Goal: Transaction & Acquisition: Book appointment/travel/reservation

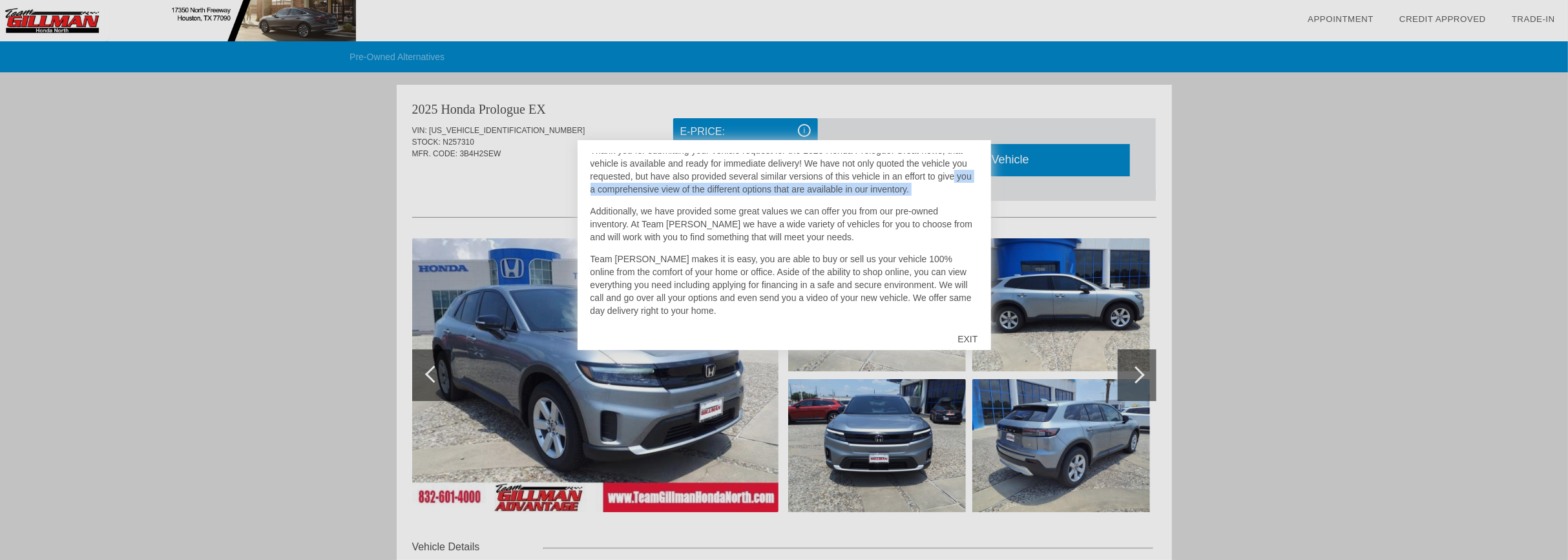
scroll to position [39, 0]
drag, startPoint x: 978, startPoint y: 191, endPoint x: 976, endPoint y: 197, distance: 6.3
click at [976, 197] on div "Welcome to Team [PERSON_NAME] Honda [PERSON_NAME]! Thank you for submitting you…" at bounding box center [784, 237] width 388 height 168
click at [765, 190] on p "Thank you for submitting your vehicle request for the 2025 Honda Prologue. Grea…" at bounding box center [784, 171] width 388 height 51
drag, startPoint x: 765, startPoint y: 190, endPoint x: 942, endPoint y: 200, distance: 177.3
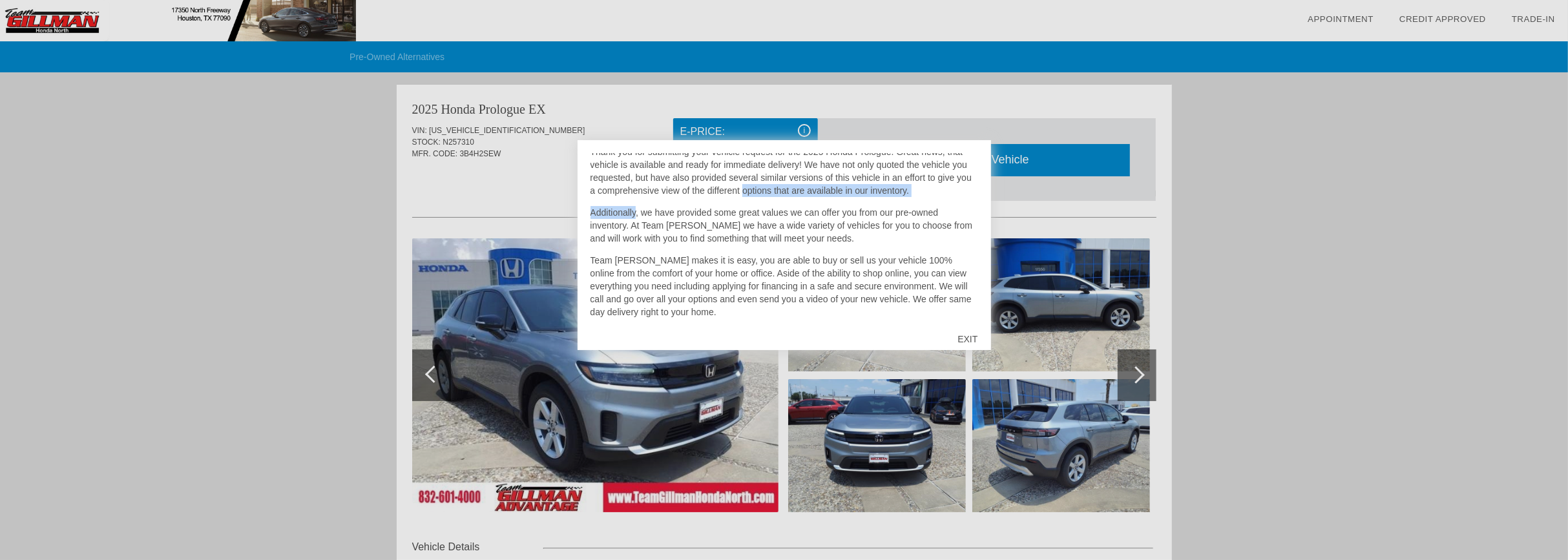
click at [942, 200] on div "Welcome to Team [PERSON_NAME] Honda [PERSON_NAME]! Thank you for submitting you…" at bounding box center [784, 237] width 388 height 168
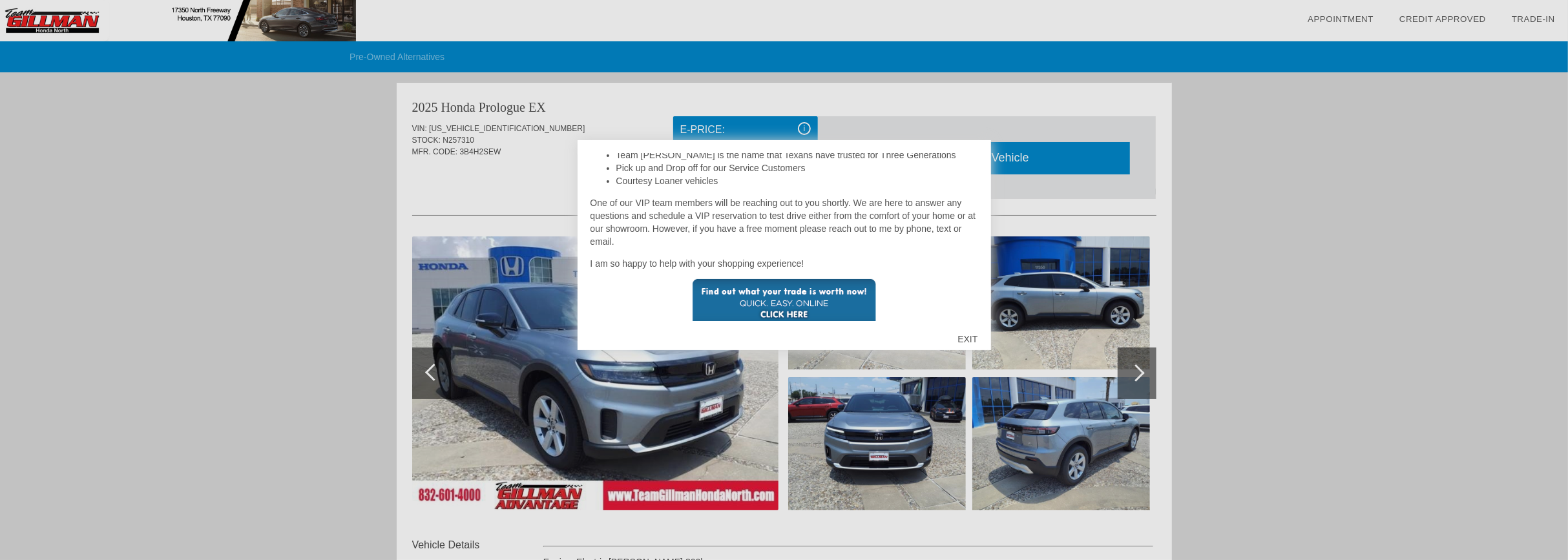
scroll to position [307, 0]
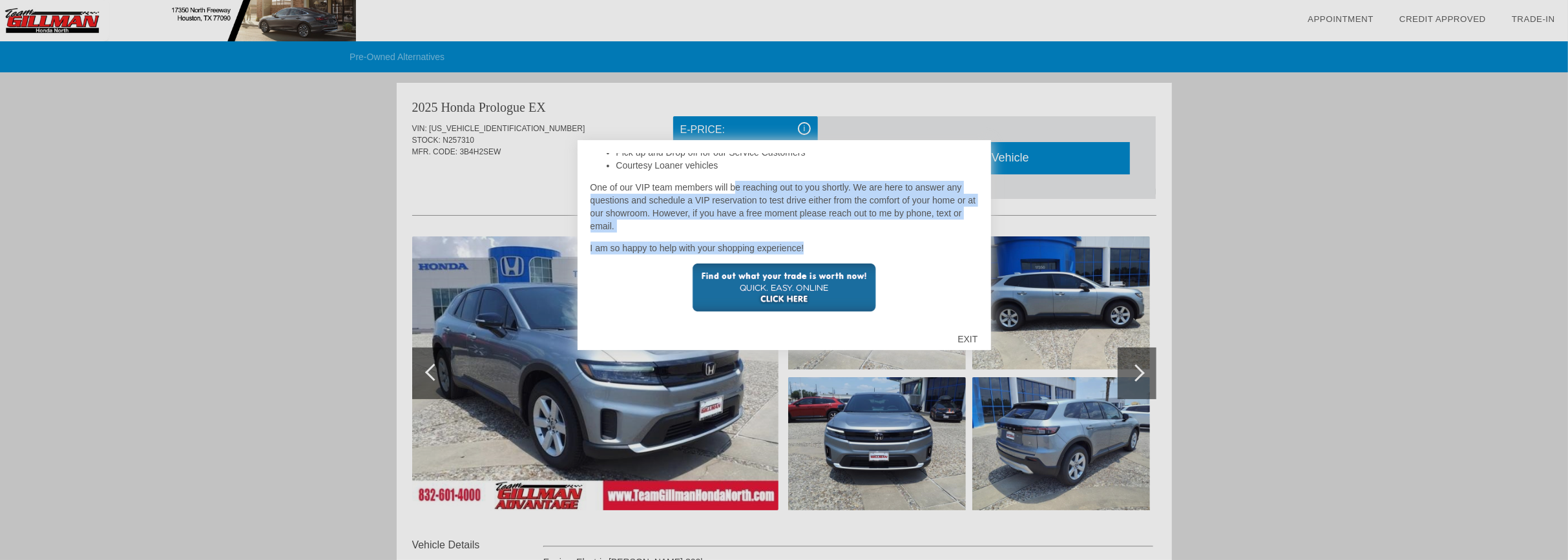
drag, startPoint x: 734, startPoint y: 186, endPoint x: 873, endPoint y: 245, distance: 151.0
click at [873, 245] on div "Welcome to Team [PERSON_NAME] Honda [PERSON_NAME]! Thank you for submitting you…" at bounding box center [784, 237] width 388 height 168
click at [873, 245] on p "I am so happy to help with your shopping experience!" at bounding box center [784, 248] width 388 height 13
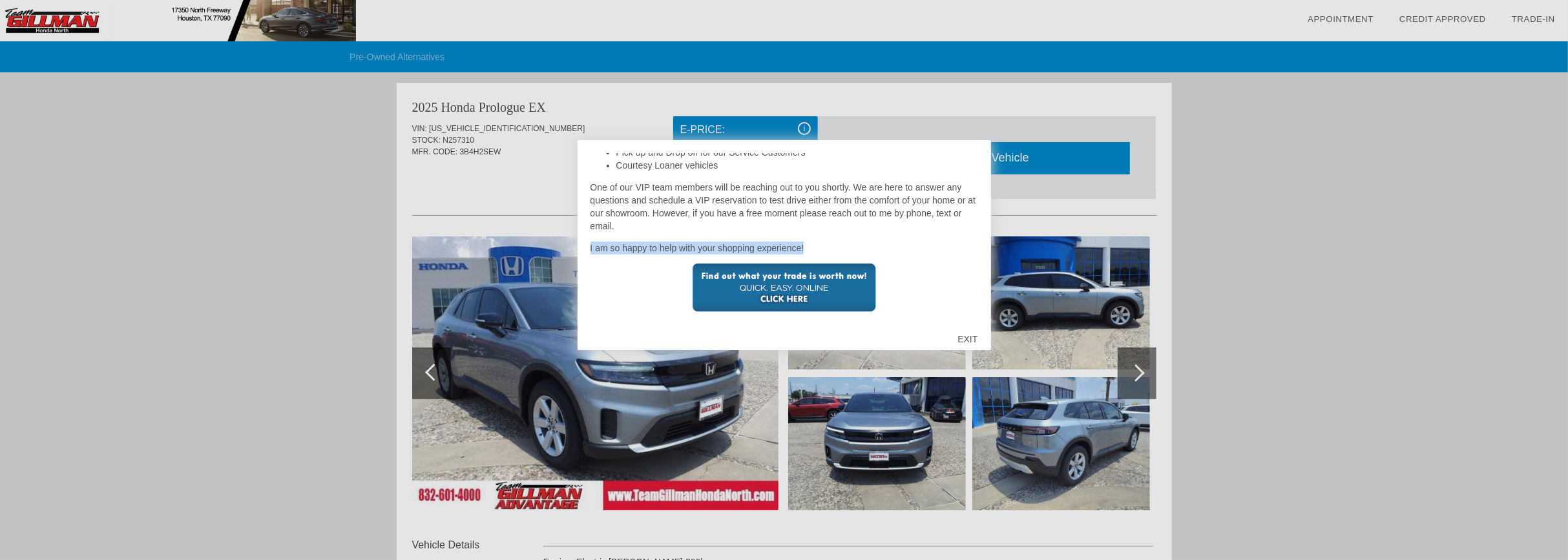
drag, startPoint x: 873, startPoint y: 245, endPoint x: 803, endPoint y: 237, distance: 70.5
click at [803, 237] on div "Welcome to Team [PERSON_NAME] Honda [PERSON_NAME]! Thank you for submitting you…" at bounding box center [784, 237] width 388 height 168
click at [962, 341] on div "EXIT" at bounding box center [967, 339] width 46 height 39
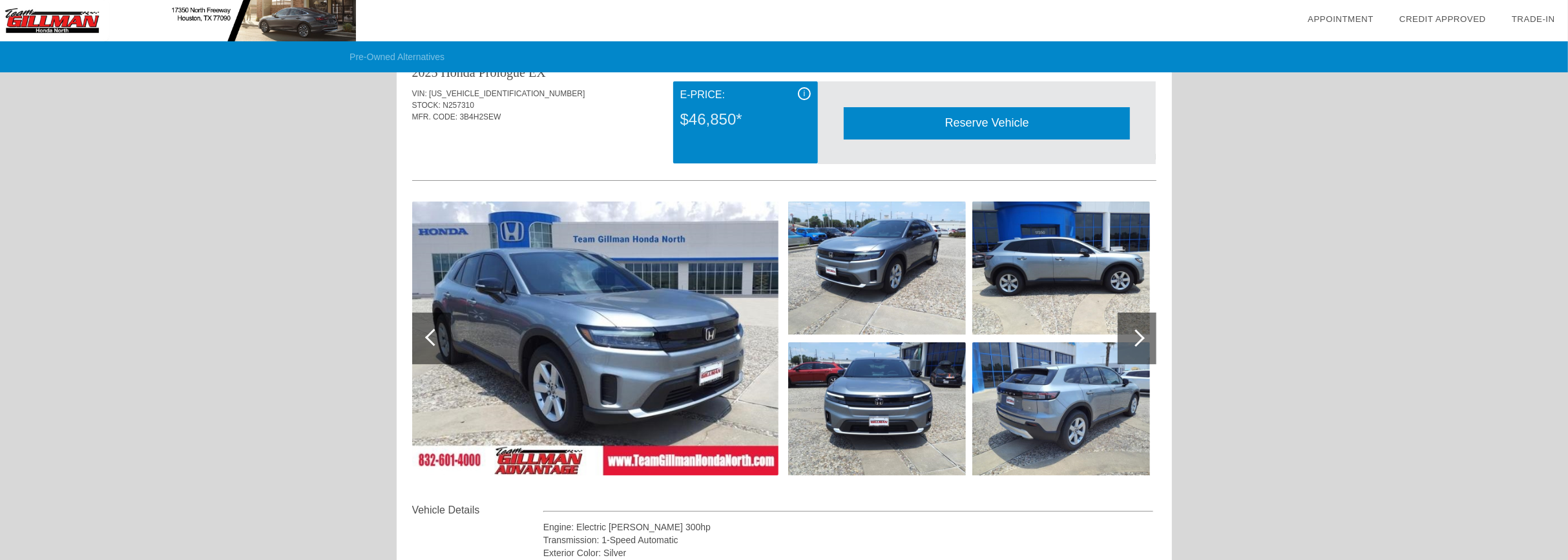
scroll to position [37, 0]
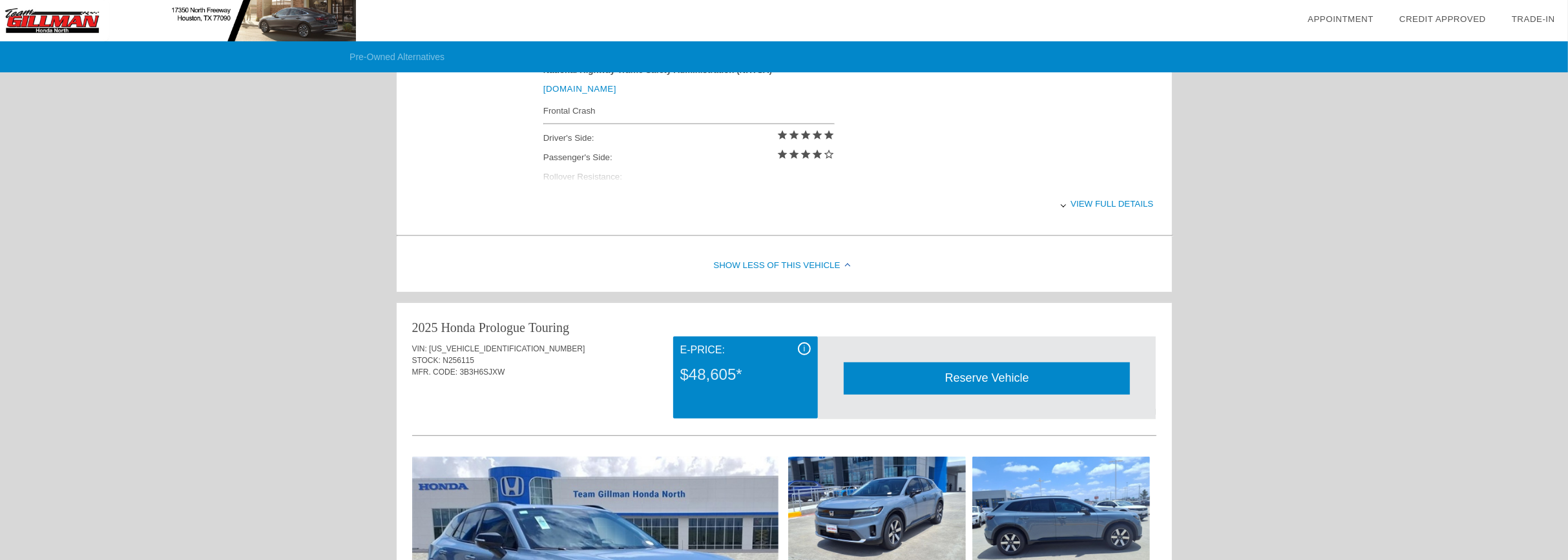
scroll to position [572, 0]
click at [1083, 193] on div "View full details" at bounding box center [848, 203] width 610 height 32
click at [1099, 200] on div "View less details" at bounding box center [848, 203] width 610 height 32
click at [1099, 202] on div "View full details" at bounding box center [848, 203] width 610 height 32
click at [1131, 187] on div "View less details" at bounding box center [848, 203] width 610 height 32
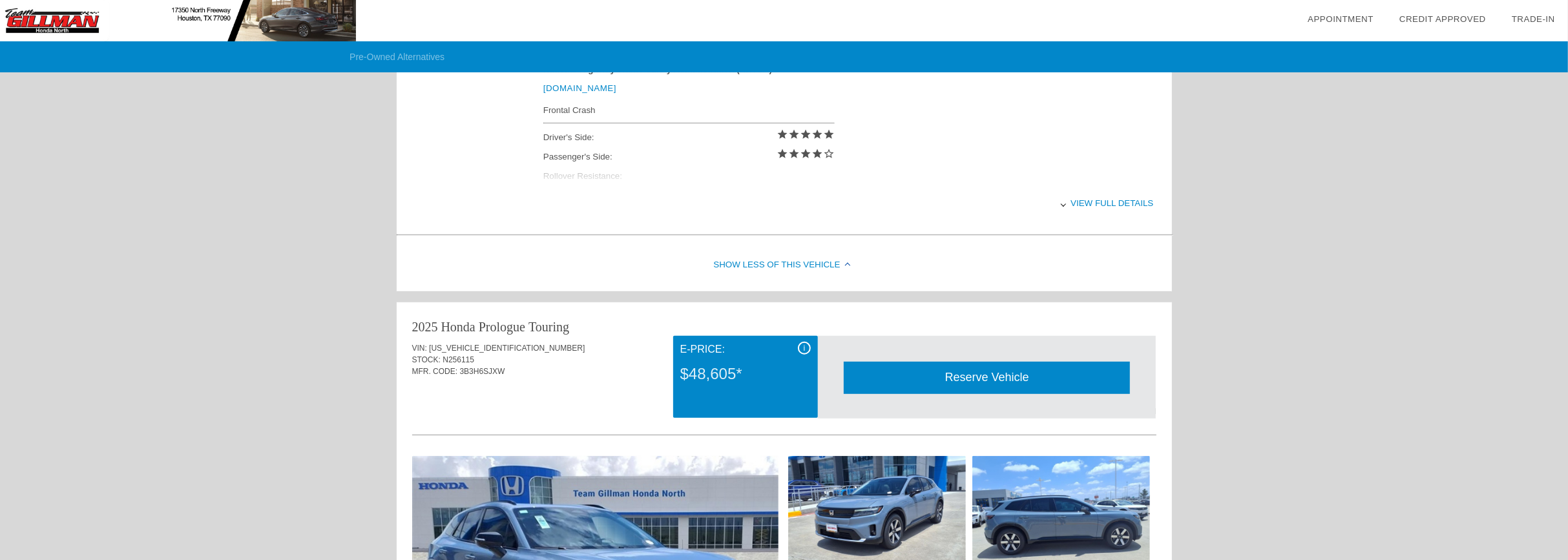
click at [1128, 189] on div "View full details" at bounding box center [848, 203] width 610 height 32
click at [1127, 191] on div "View less details" at bounding box center [848, 203] width 610 height 32
click at [1087, 193] on div "View full details" at bounding box center [848, 203] width 610 height 32
click at [1282, 236] on div "Pre-Owned Alternatives date_range Appointment check_box Credit Approved collect…" at bounding box center [784, 473] width 1568 height 2090
click at [817, 256] on div "Show Less of this Vehicle" at bounding box center [784, 265] width 776 height 51
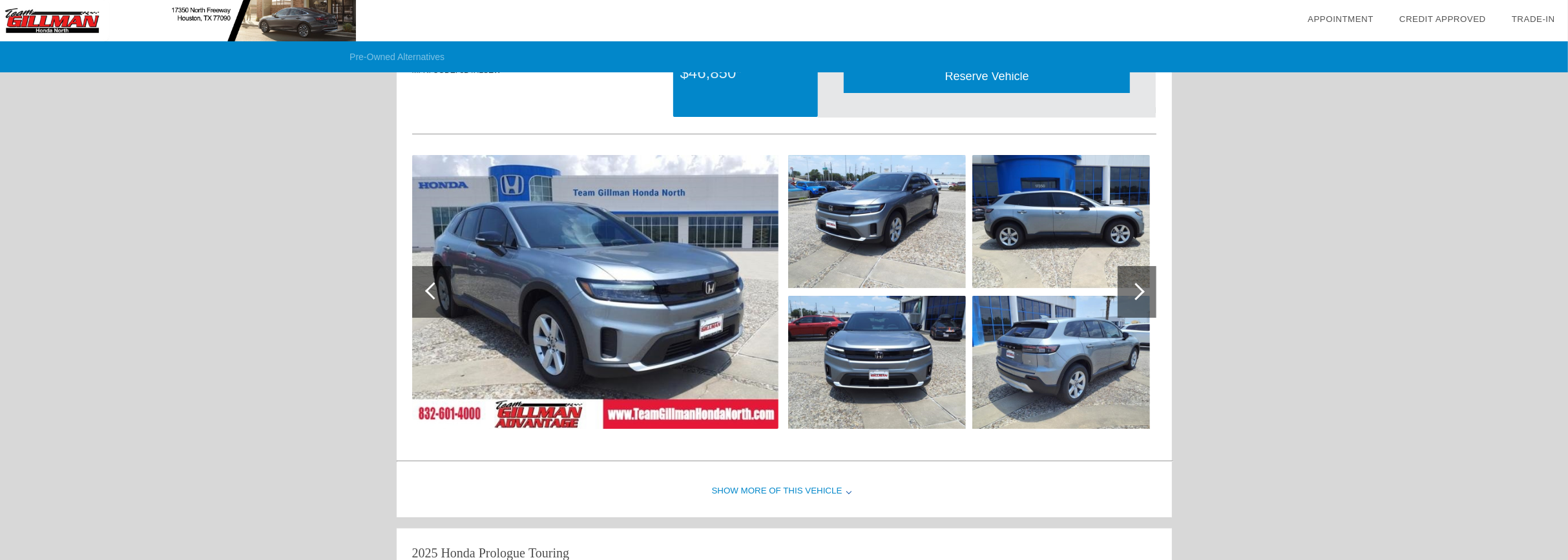
scroll to position [0, 0]
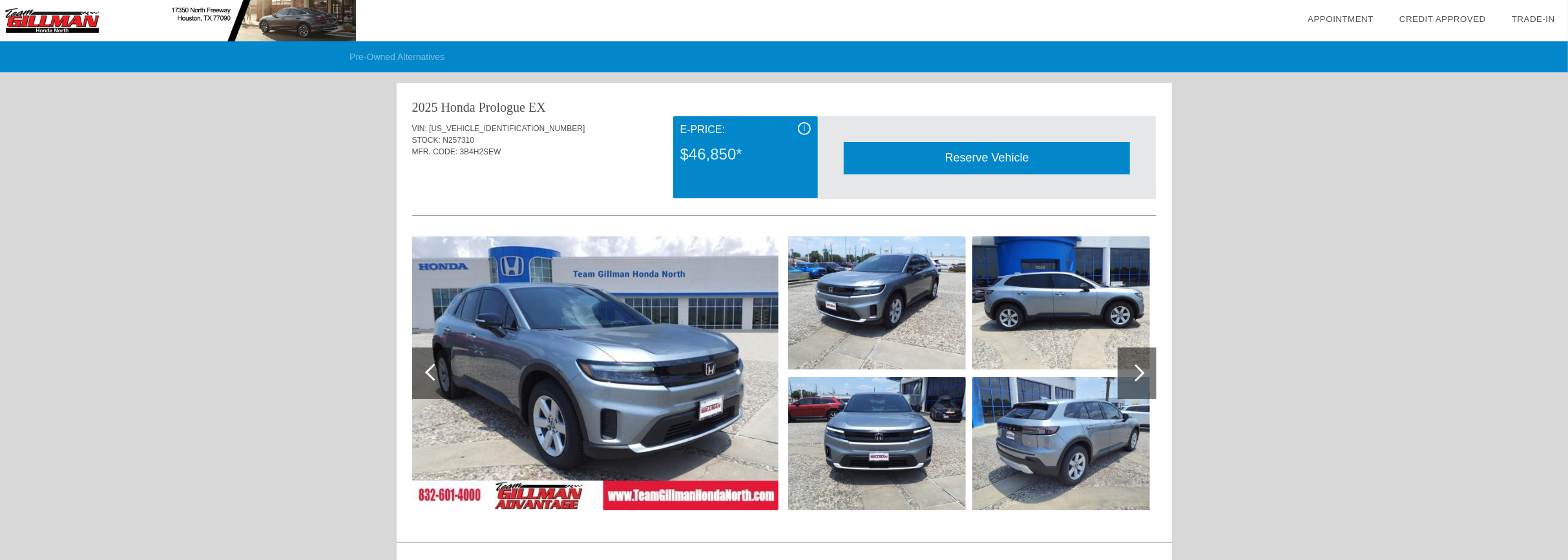
click at [439, 126] on span "[US_VEHICLE_IDENTIFICATION_NUMBER]" at bounding box center [507, 128] width 156 height 9
copy span "[US_VEHICLE_IDENTIFICATION_NUMBER]"
click at [749, 133] on div "E-Price:" at bounding box center [745, 129] width 131 height 15
click at [734, 151] on div "$46,850*" at bounding box center [745, 154] width 131 height 34
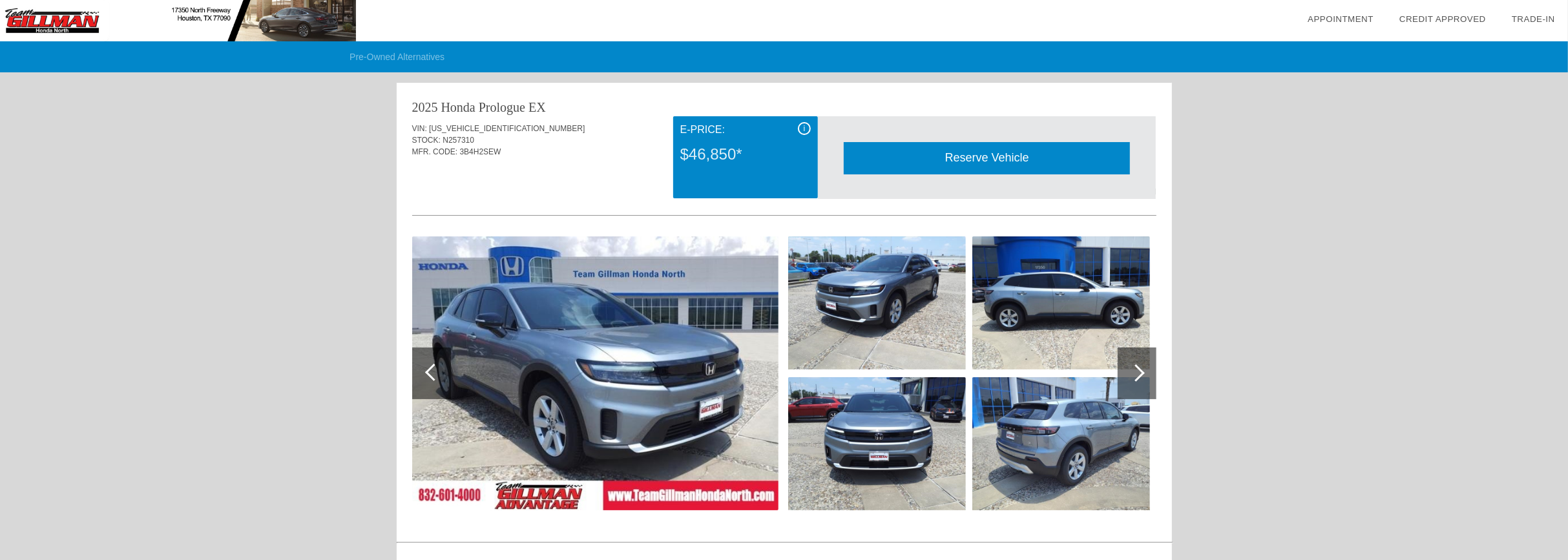
click at [792, 126] on div "E-Price:" at bounding box center [745, 129] width 131 height 15
click at [797, 126] on div "E-Price:" at bounding box center [745, 129] width 131 height 15
click at [799, 126] on div "i" at bounding box center [805, 128] width 13 height 13
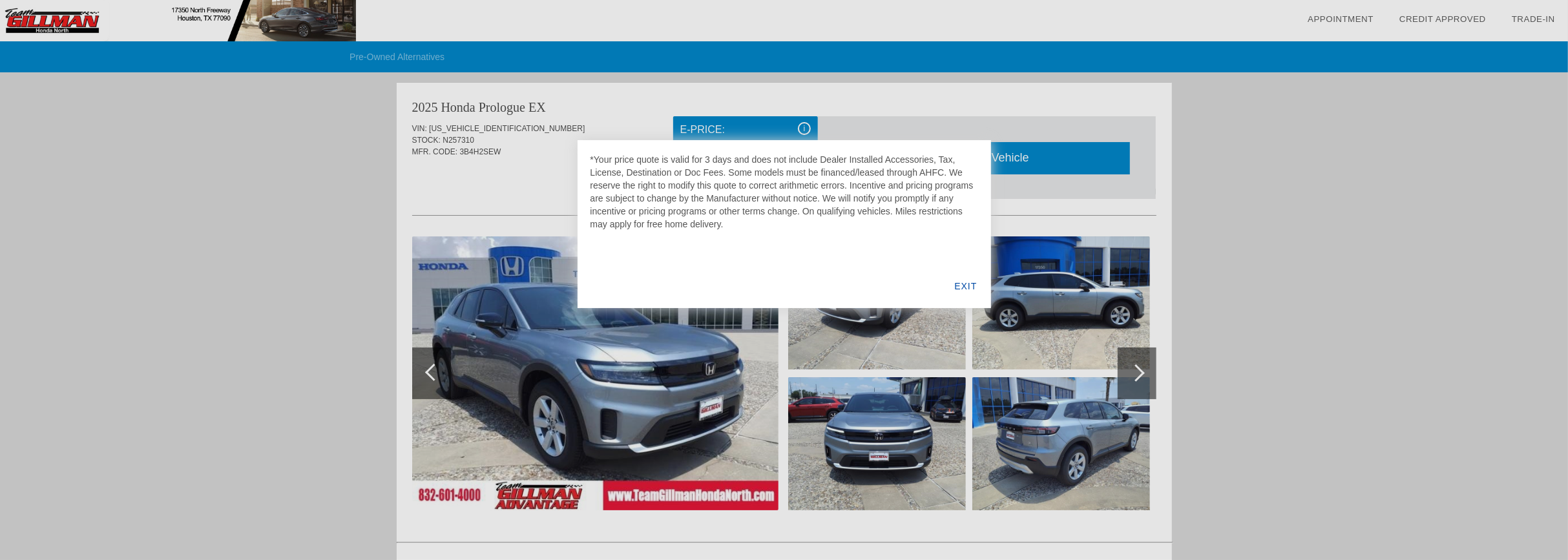
drag, startPoint x: 731, startPoint y: 148, endPoint x: 726, endPoint y: 253, distance: 105.1
click at [726, 253] on div "*Your price quote is valid for 3 days and does not include Dealer Installed Acc…" at bounding box center [784, 224] width 413 height 168
drag, startPoint x: 726, startPoint y: 253, endPoint x: 718, endPoint y: 247, distance: 10.0
click at [726, 252] on div "*Your price quote is valid for 3 days and does not include Dealer Installed Acc…" at bounding box center [784, 224] width 413 height 168
click at [557, 194] on div at bounding box center [784, 280] width 1568 height 560
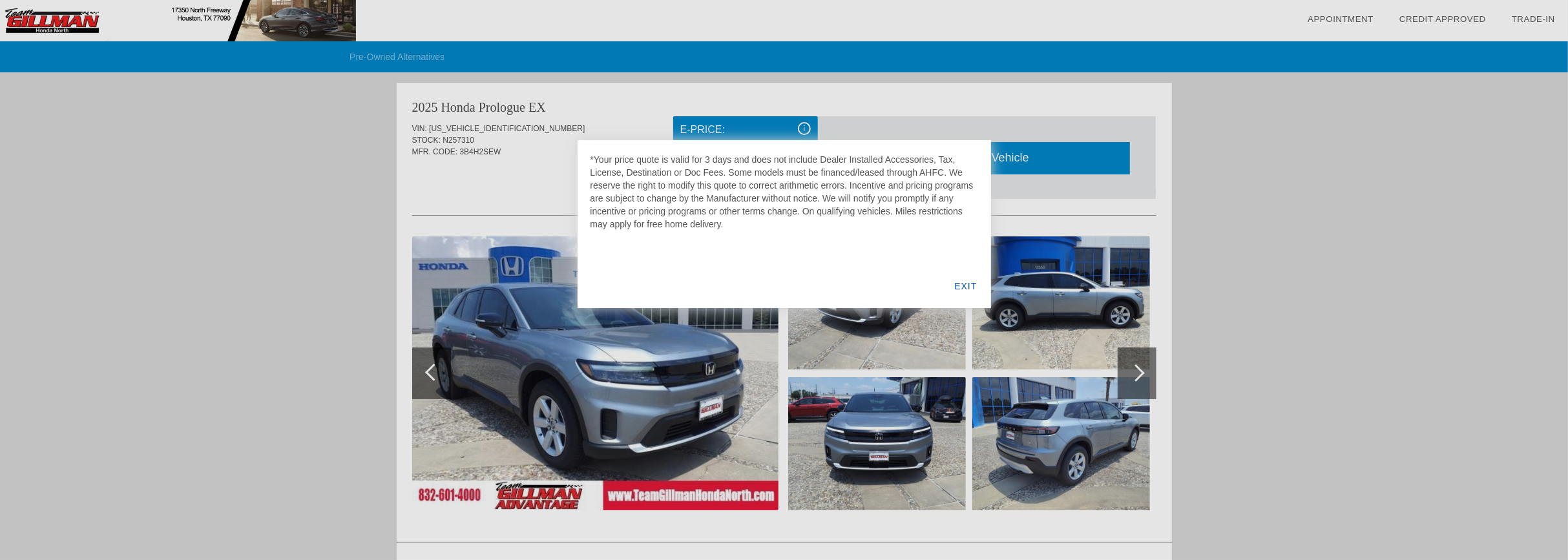
drag, startPoint x: 937, startPoint y: 271, endPoint x: 958, endPoint y: 277, distance: 21.8
click at [958, 277] on div "*Your price quote is valid for 3 days and does not include Dealer Installed Acc…" at bounding box center [784, 224] width 413 height 168
click at [964, 280] on div "EXIT" at bounding box center [966, 286] width 50 height 44
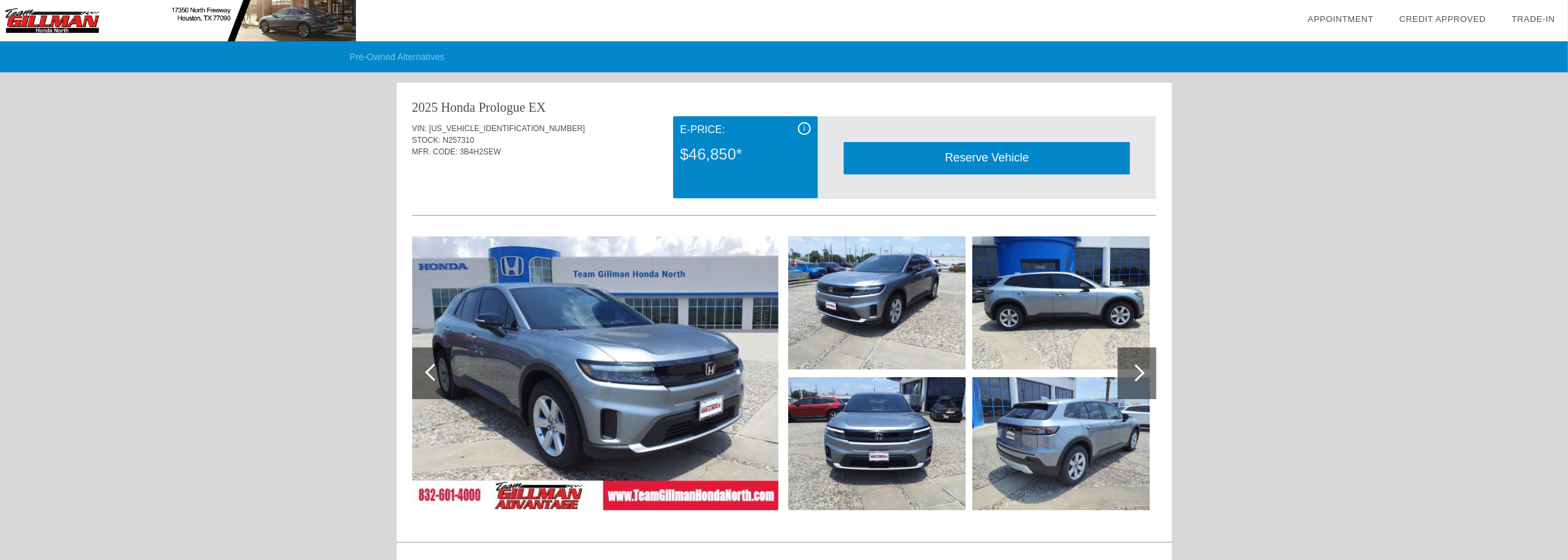
click at [637, 171] on div "VIN: 3GPKHVRJ6SS525309 STOCK: N257310 MFR. CODE: 3B4H2SEW" at bounding box center [784, 146] width 745 height 61
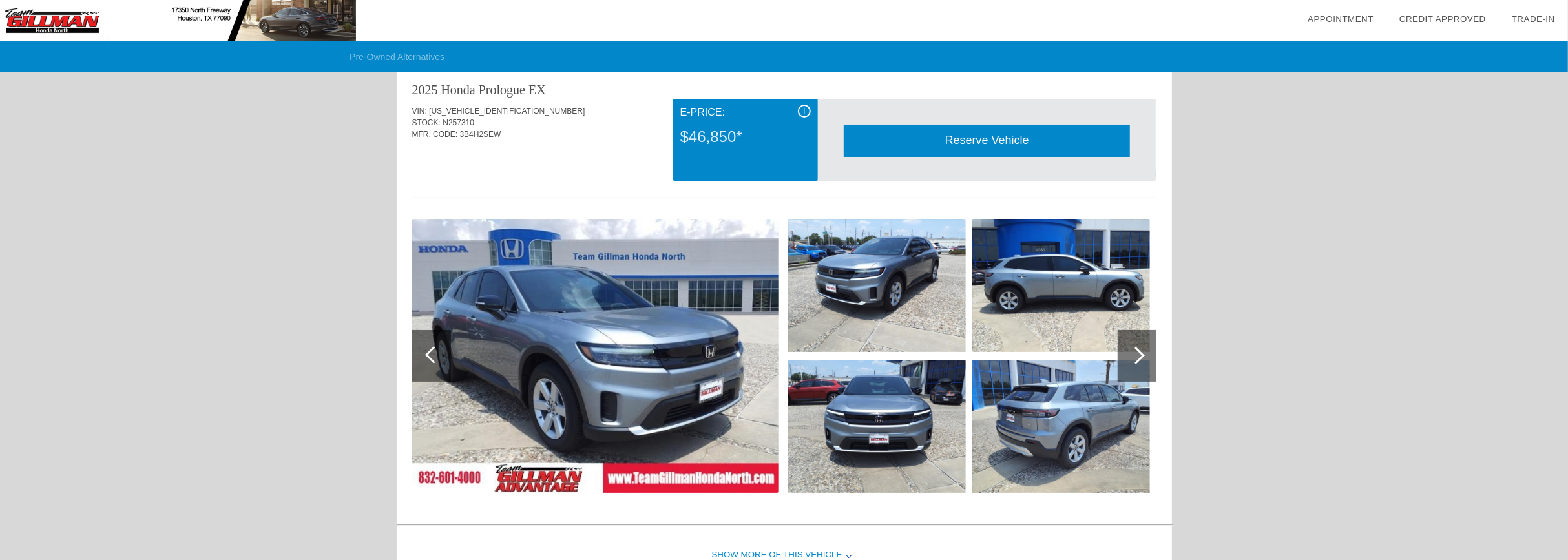
scroll to position [22, 0]
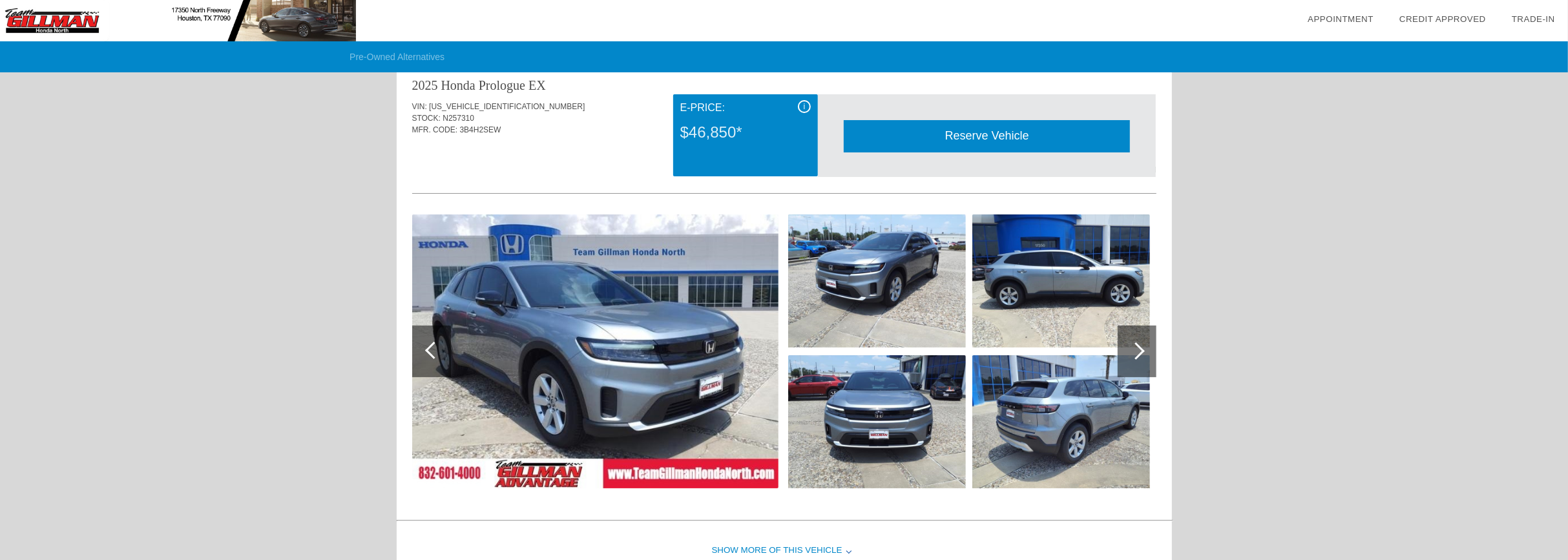
click at [939, 140] on div "Reserve Vehicle" at bounding box center [987, 136] width 286 height 32
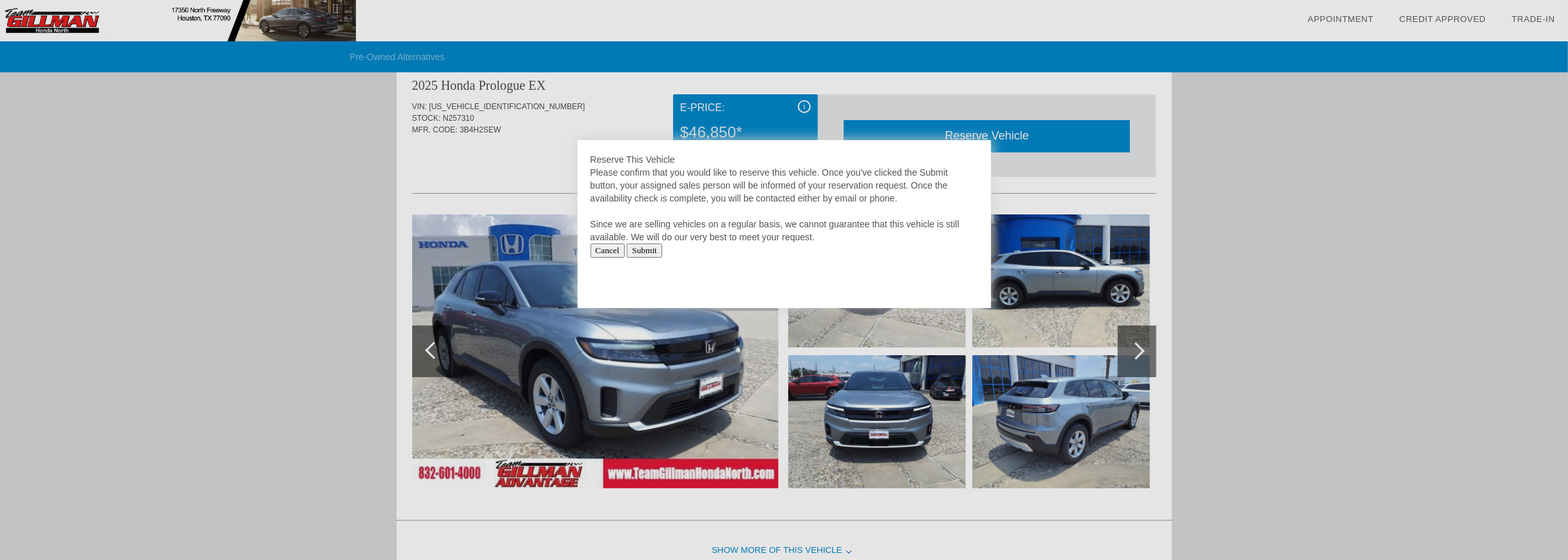
drag, startPoint x: 627, startPoint y: 184, endPoint x: 827, endPoint y: 236, distance: 206.6
click at [827, 236] on div "Reserve This Vehicle Please confirm that you would like to reserve this vehicle…" at bounding box center [784, 206] width 388 height 105
click at [827, 236] on div "Please confirm that you would like to reserve this vehicle. Once you've clicked…" at bounding box center [784, 205] width 388 height 78
click at [659, 245] on input "Submit" at bounding box center [644, 250] width 35 height 14
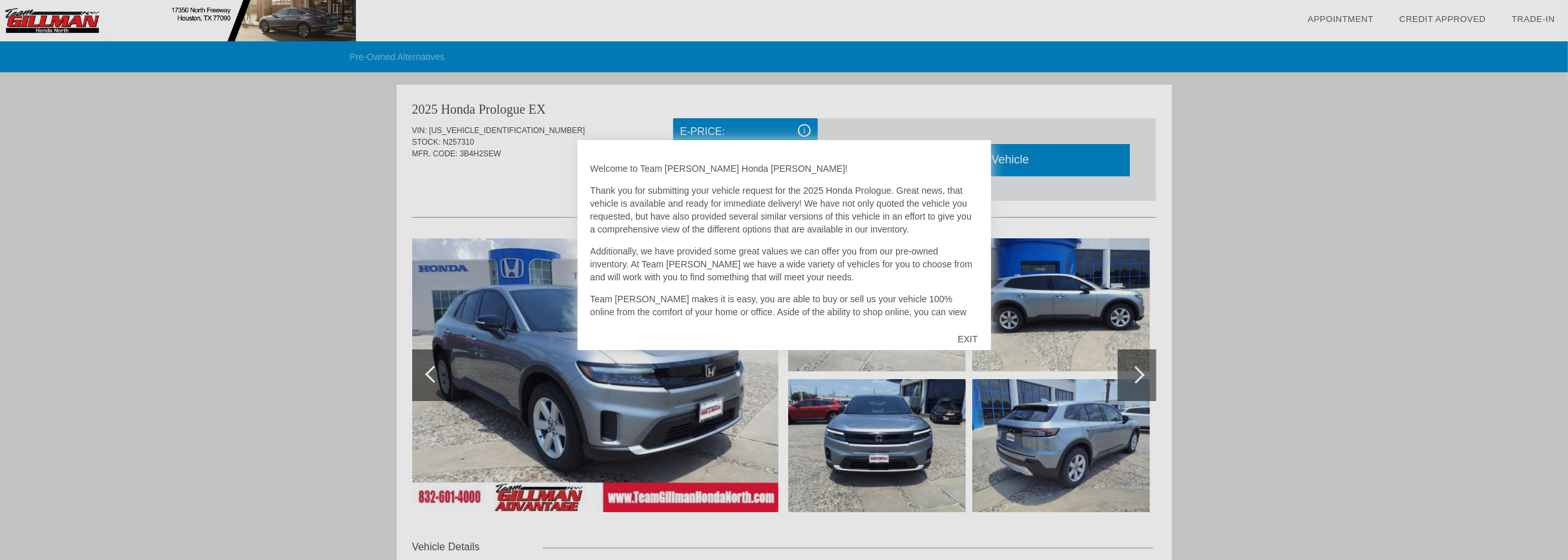
click at [373, 190] on div at bounding box center [784, 280] width 1568 height 560
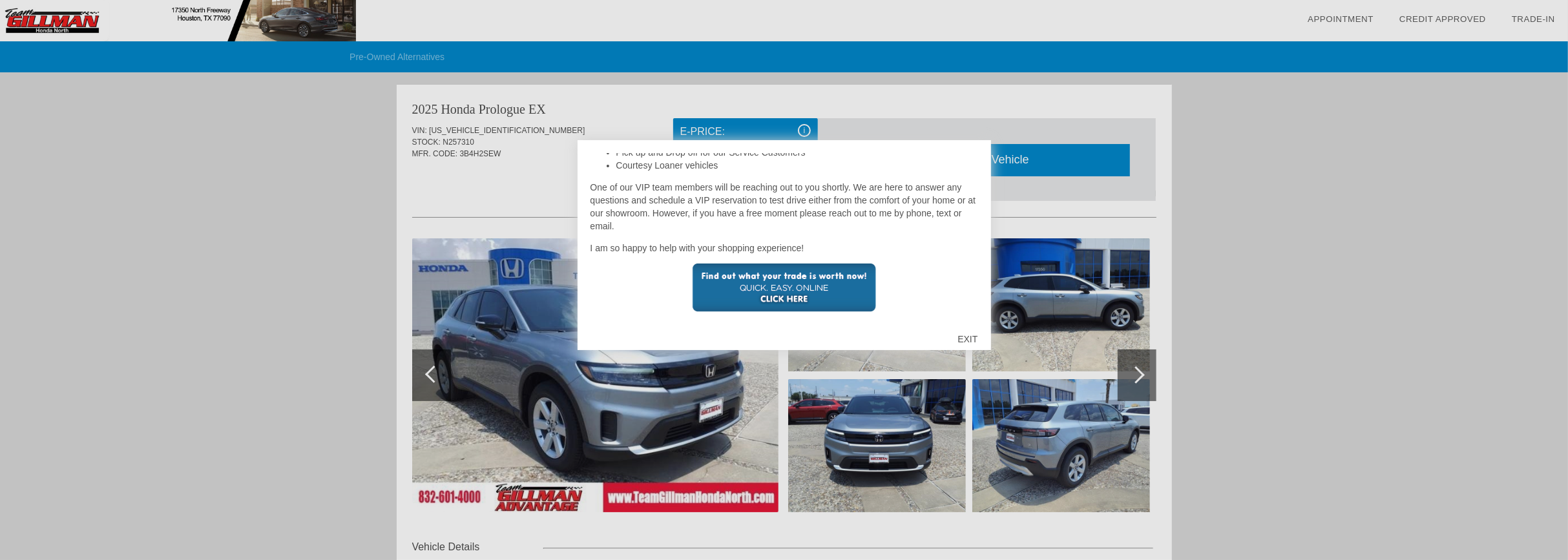
click at [951, 317] on div "Welcome to Team [PERSON_NAME] Honda [PERSON_NAME]! Thank you for submitting you…" at bounding box center [784, 237] width 388 height 168
click at [962, 332] on div "EXIT" at bounding box center [967, 339] width 46 height 39
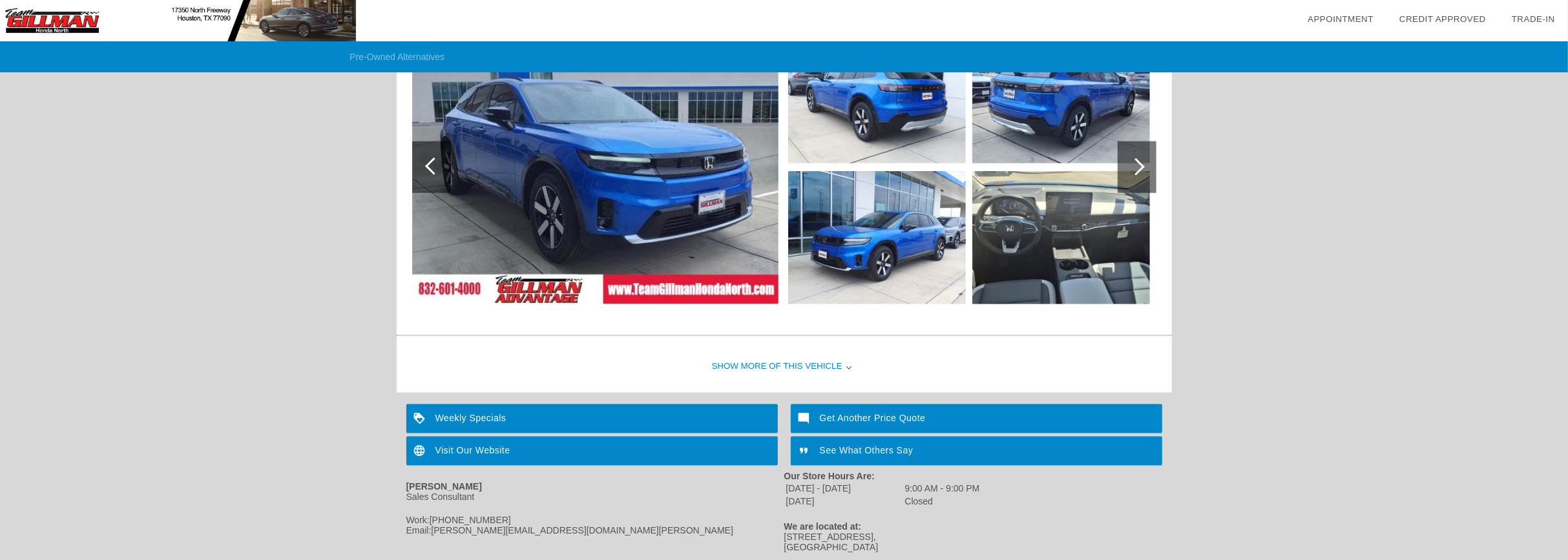
scroll to position [1524, 0]
click at [579, 405] on div "Weekly Specials" at bounding box center [592, 420] width 372 height 29
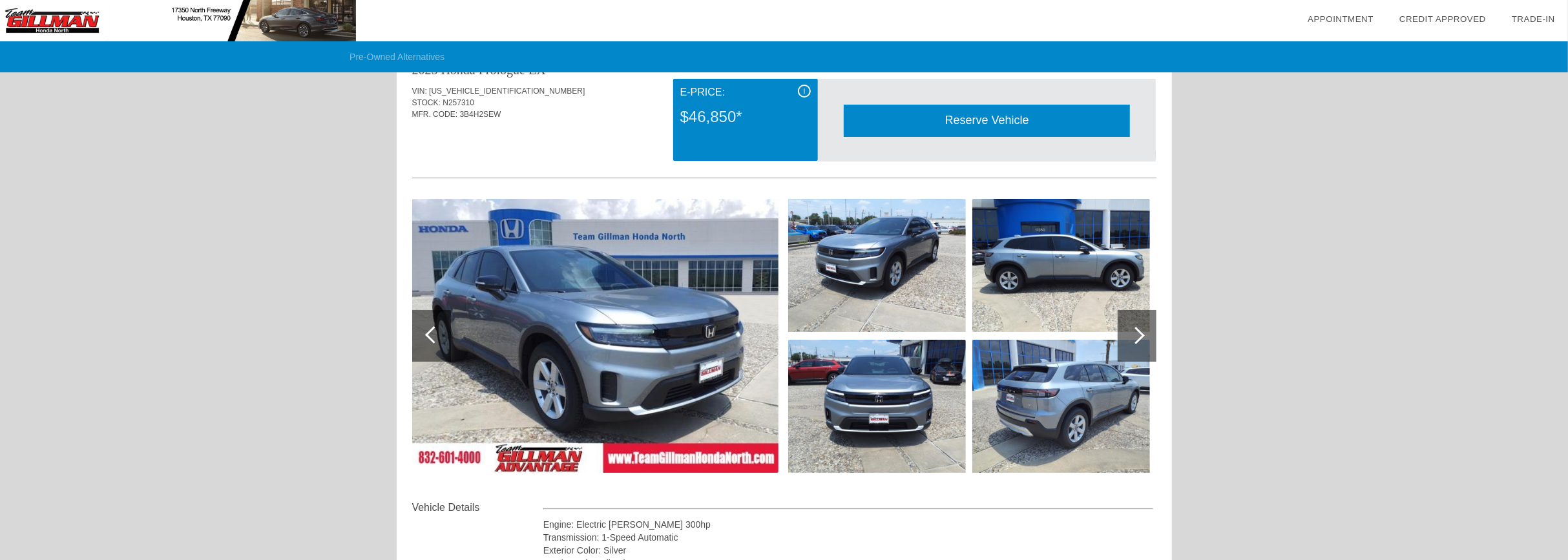
scroll to position [0, 0]
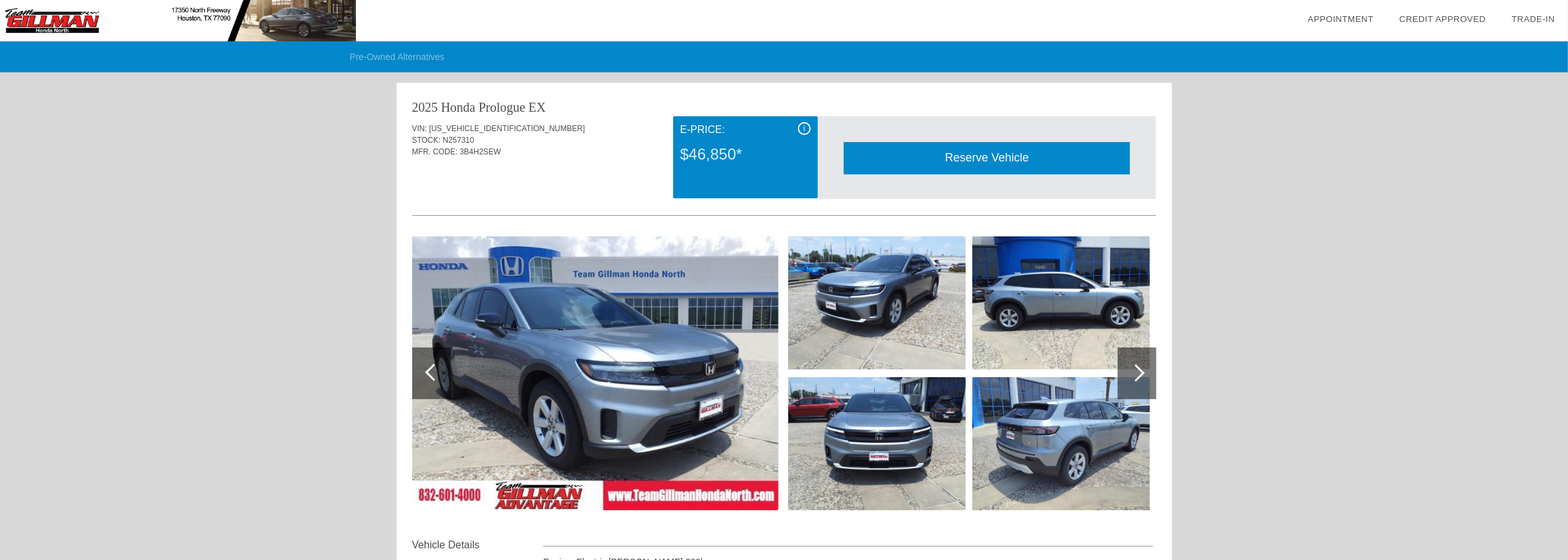
click at [542, 154] on div "MFR. CODE: 3B4H2SEW" at bounding box center [784, 152] width 745 height 12
click at [455, 134] on div "STOCK: N257310" at bounding box center [784, 140] width 745 height 12
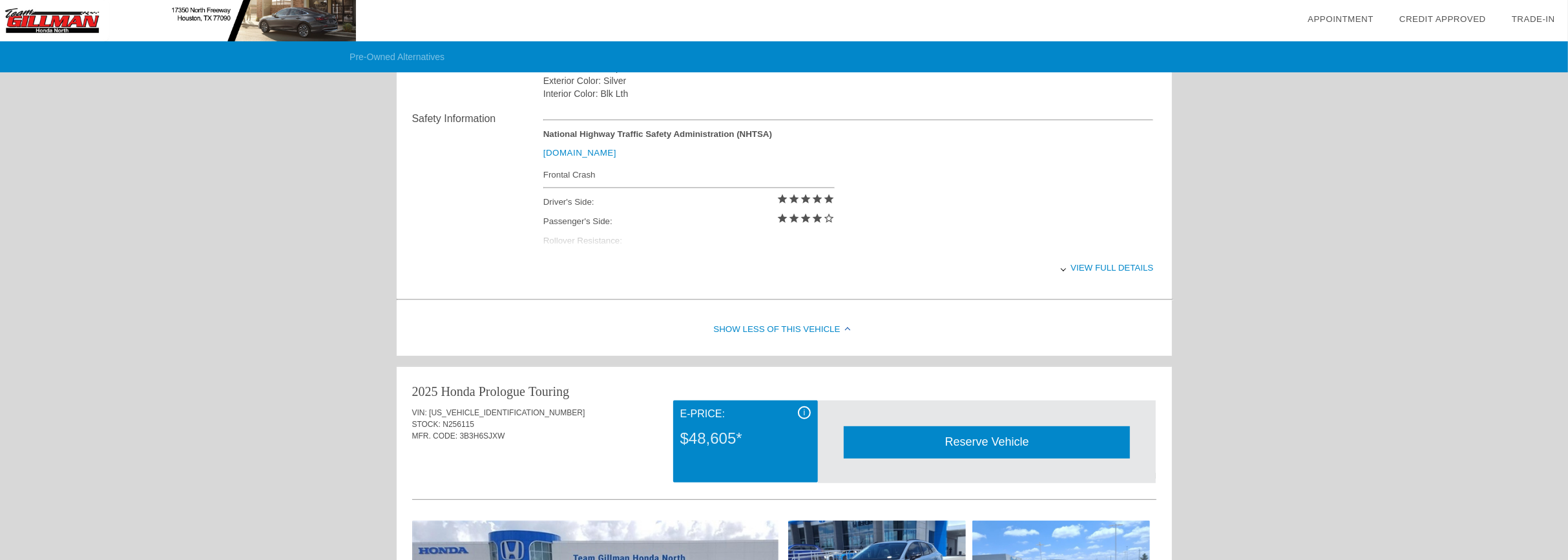
scroll to position [529, 0]
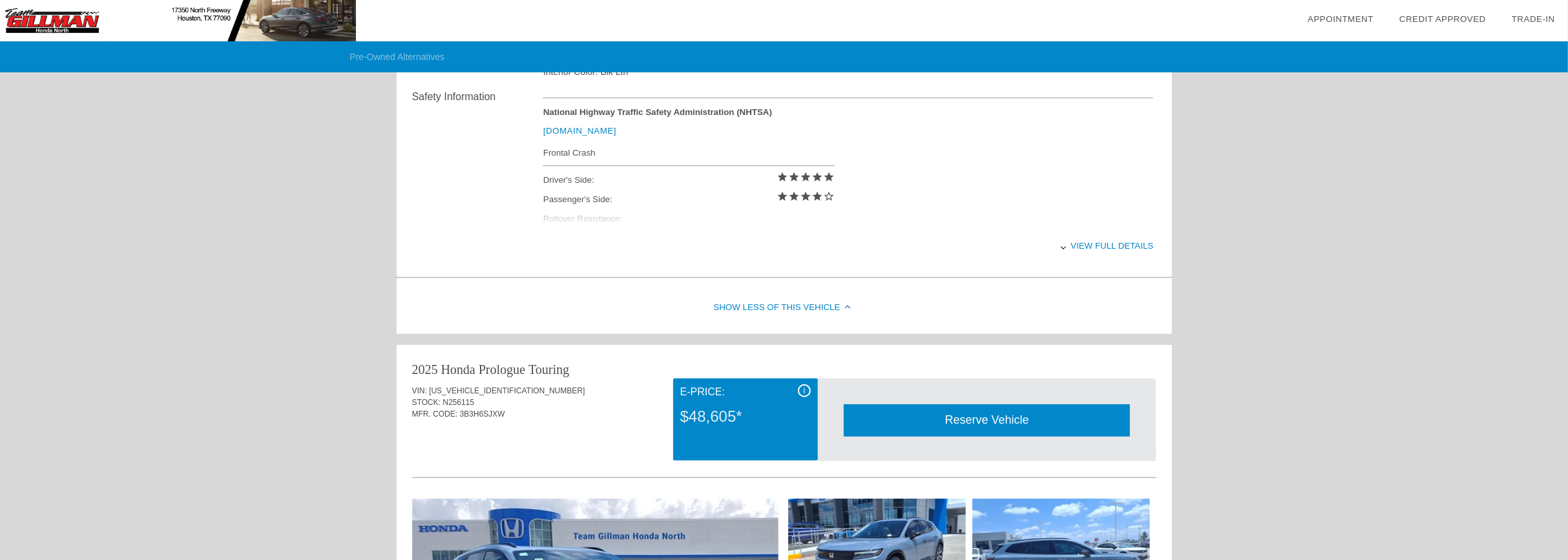
drag, startPoint x: 775, startPoint y: 285, endPoint x: 1110, endPoint y: 262, distance: 335.8
click at [1111, 255] on div "View full details" at bounding box center [848, 245] width 610 height 32
click at [1235, 228] on div "Pre-Owned Alternatives date_range Appointment check_box Credit Approved collect…" at bounding box center [784, 515] width 1568 height 2090
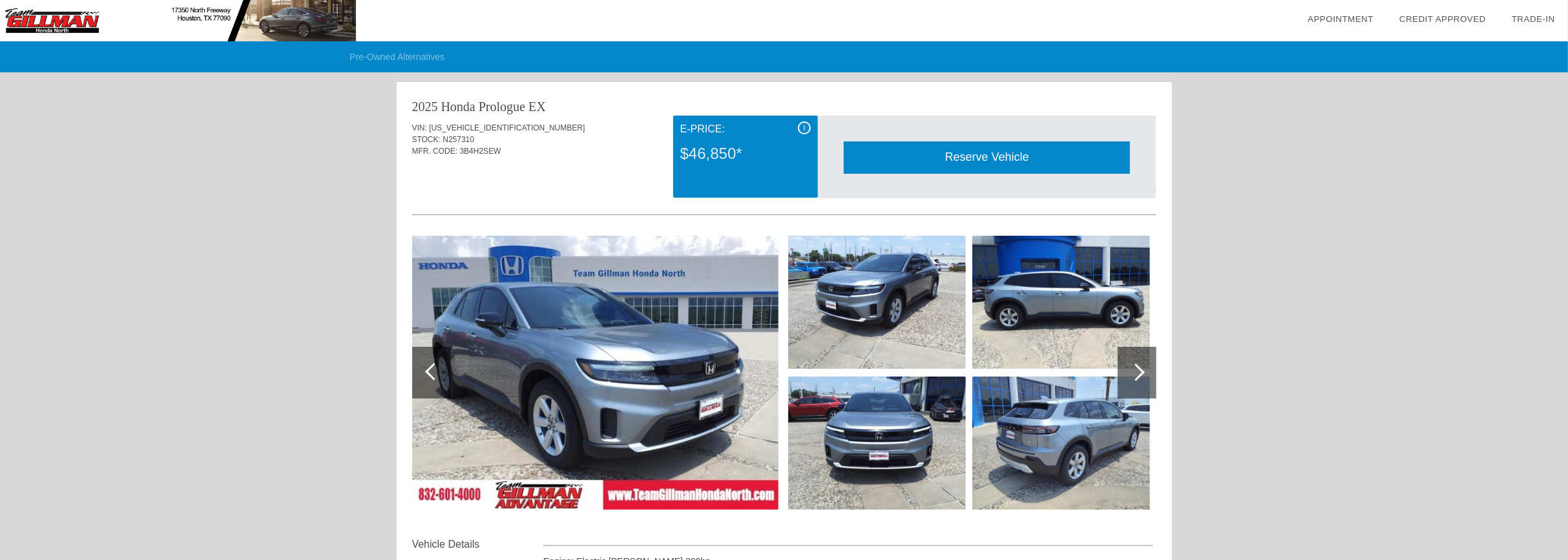
scroll to position [0, 0]
click at [469, 123] on div "VIN: [US_VEHICLE_IDENTIFICATION_NUMBER]" at bounding box center [784, 128] width 745 height 12
click at [469, 126] on span "[US_VEHICLE_IDENTIFICATION_NUMBER]" at bounding box center [507, 128] width 156 height 9
copy span "[US_VEHICLE_IDENTIFICATION_NUMBER]"
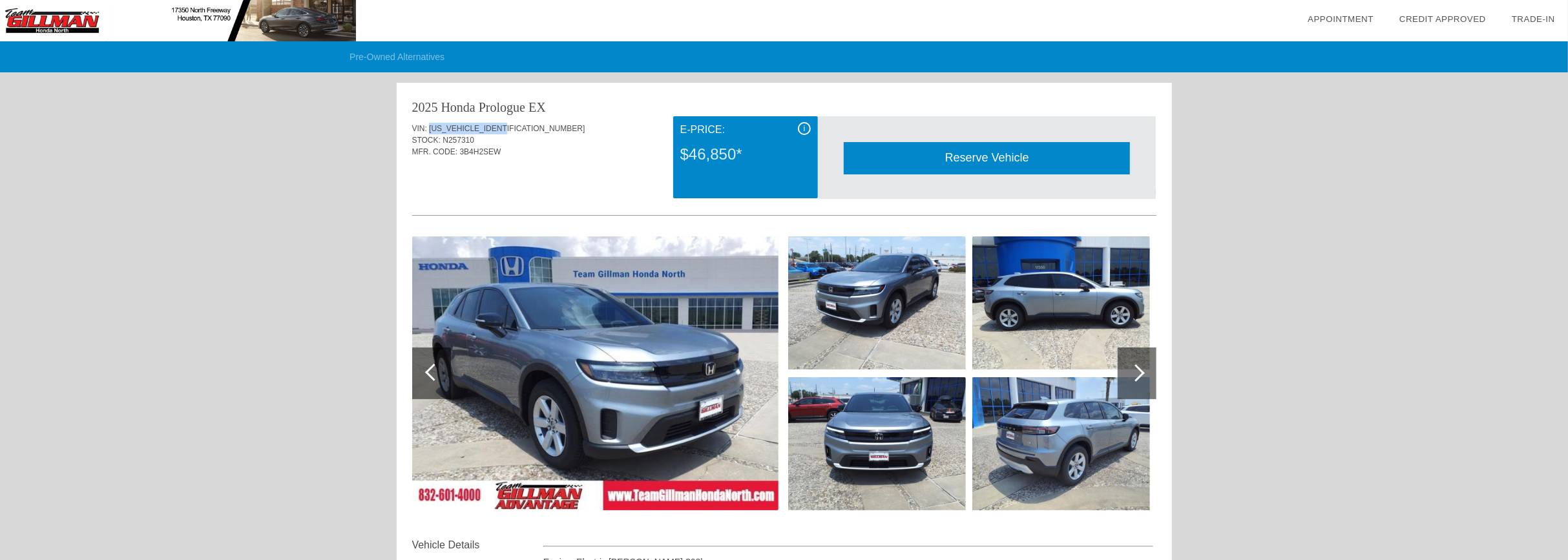
click at [55, 16] on img at bounding box center [178, 21] width 356 height 41
